Goal: Task Accomplishment & Management: Manage account settings

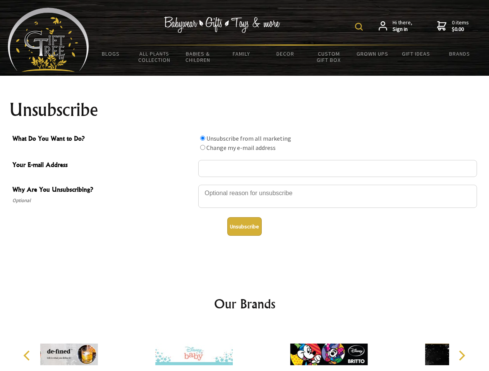
click at [360, 27] on img at bounding box center [359, 27] width 8 height 8
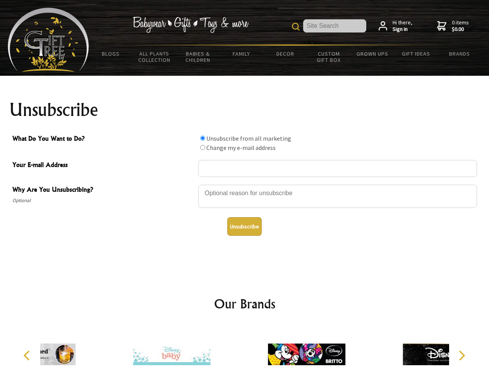
click at [244, 185] on div at bounding box center [337, 197] width 279 height 27
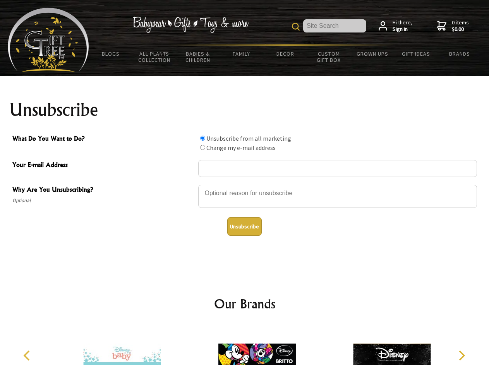
click at [202, 138] on input "What Do You Want to Do?" at bounding box center [202, 138] width 5 height 5
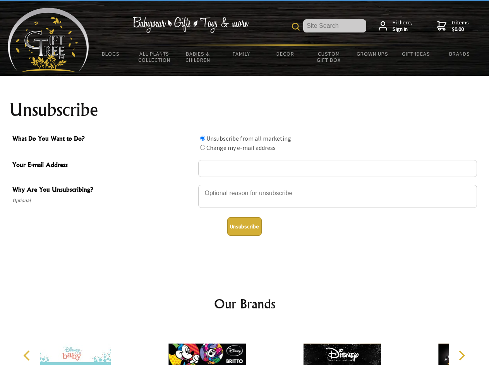
click at [202, 147] on input "What Do You Want to Do?" at bounding box center [202, 147] width 5 height 5
radio input "true"
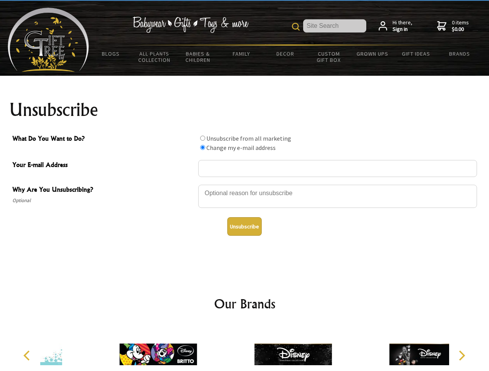
click at [244, 227] on button "Unsubscribe" at bounding box center [244, 226] width 34 height 19
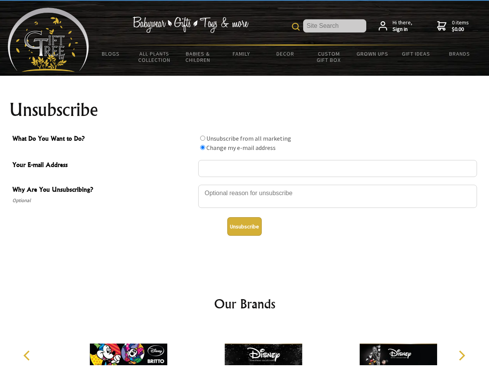
click at [244, 349] on img at bounding box center [262, 355] width 77 height 58
click at [28, 356] on icon "Previous" at bounding box center [27, 356] width 10 height 10
click at [461, 356] on icon "Next" at bounding box center [461, 356] width 10 height 10
